Goal: Transaction & Acquisition: Purchase product/service

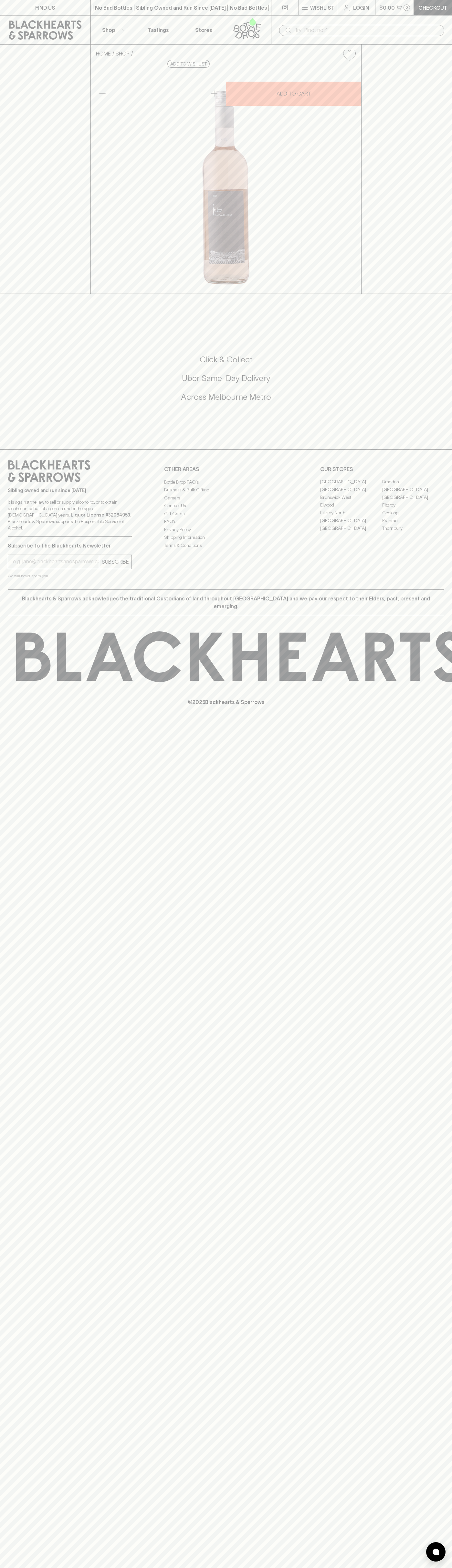
click at [335, 29] on input "text" at bounding box center [366, 30] width 144 height 10
click at [447, 895] on div "FIND US | No Bad Bottles | Sibling Owned and Run Since [DATE] | No Bad Bottles …" at bounding box center [226, 784] width 452 height 1568
click at [415, 1567] on html "FIND US | No Bad Bottles | Sibling Owned and Run Since [DATE] | No Bad Bottles …" at bounding box center [226, 784] width 452 height 1568
click at [6, 33] on icon at bounding box center [45, 30] width 81 height 19
